Goal: Find specific page/section: Find specific page/section

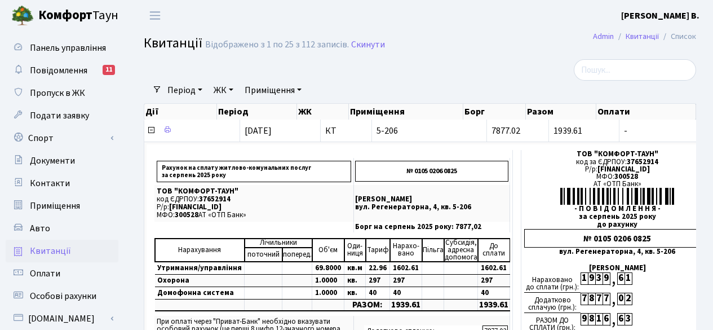
select select "25"
click at [77, 42] on span "Панель управління" at bounding box center [68, 48] width 76 height 12
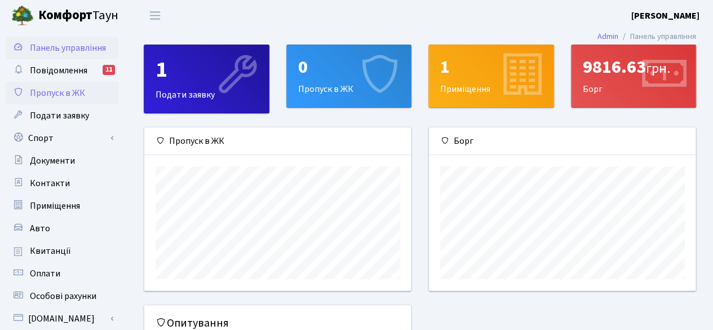
scroll to position [162, 267]
